Goal: Task Accomplishment & Management: Complete application form

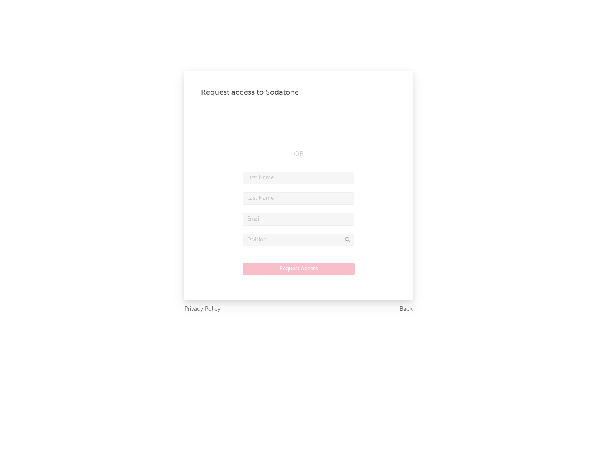
click at [299, 177] on input "text" at bounding box center [299, 178] width 112 height 12
type input "[PERSON_NAME]"
click at [299, 198] on input "text" at bounding box center [299, 198] width 112 height 12
type input "[PERSON_NAME]"
click at [299, 219] on input "text" at bounding box center [299, 219] width 112 height 12
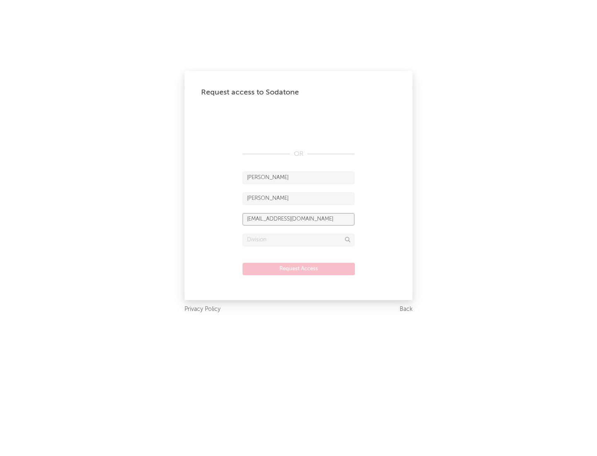
type input "[EMAIL_ADDRESS][DOMAIN_NAME]"
click at [299, 240] on input "text" at bounding box center [299, 240] width 112 height 12
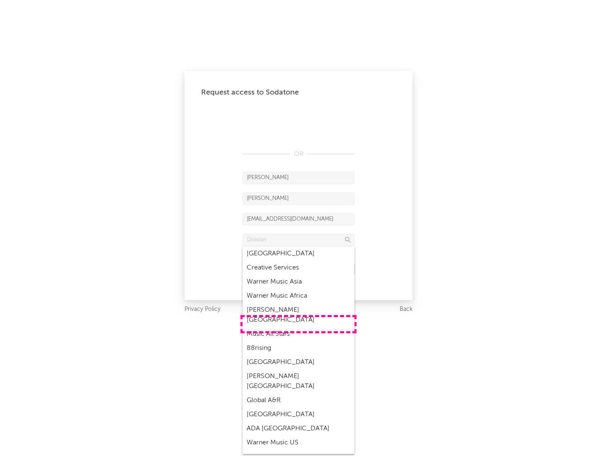
click at [299, 327] on div "Music All Stars" at bounding box center [299, 334] width 112 height 14
type input "Music All Stars"
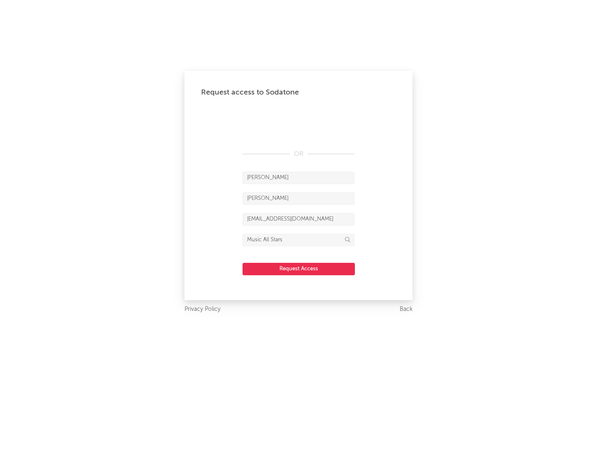
click at [299, 269] on button "Request Access" at bounding box center [299, 269] width 112 height 12
